Goal: Find specific page/section: Find specific page/section

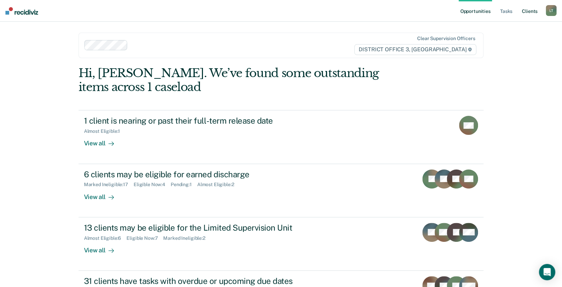
click at [534, 12] on link "Client s" at bounding box center [529, 11] width 18 height 22
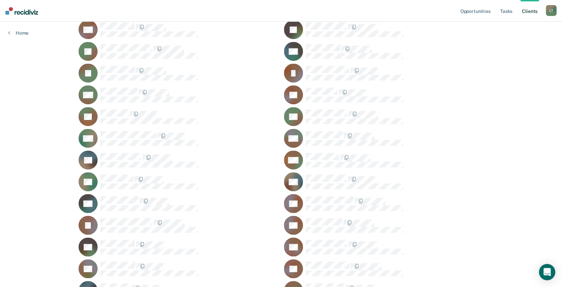
scroll to position [340, 0]
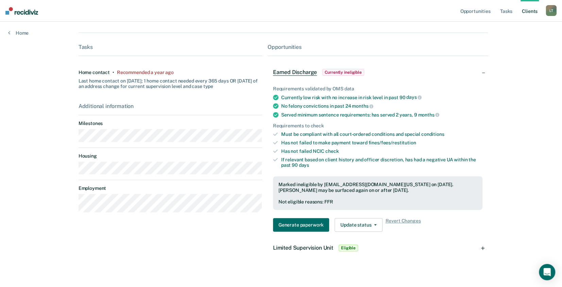
scroll to position [125, 0]
